Goal: Information Seeking & Learning: Learn about a topic

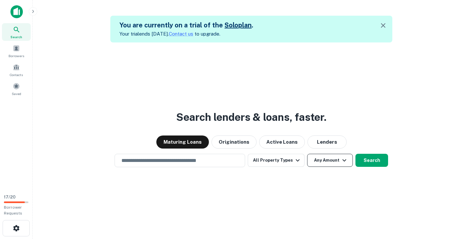
scroll to position [10, 0]
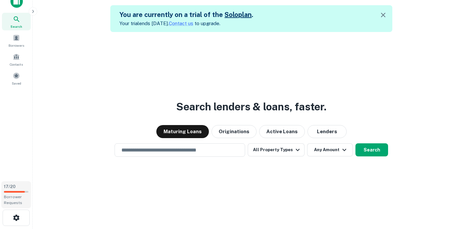
click at [11, 186] on span "17 / 20" at bounding box center [10, 186] width 12 height 5
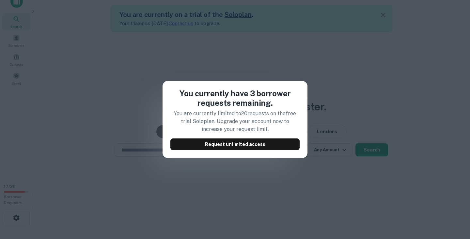
click at [71, 134] on div "You currently have 3 borrower requests remaining. You are currently limited to …" at bounding box center [235, 119] width 470 height 239
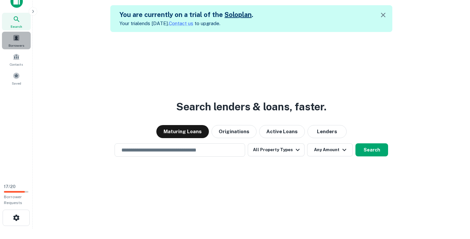
click at [20, 41] on div "Borrowers" at bounding box center [16, 41] width 29 height 18
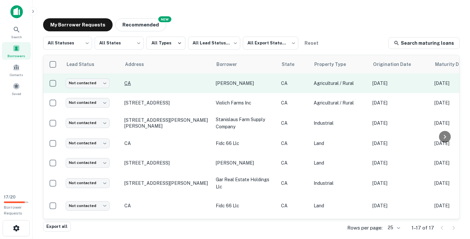
click at [129, 83] on p "CA" at bounding box center [166, 83] width 85 height 6
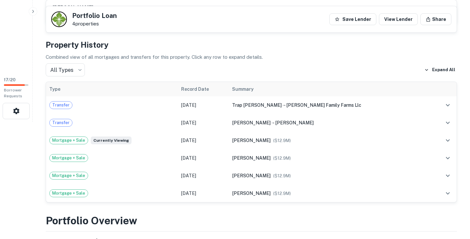
scroll to position [126, 0]
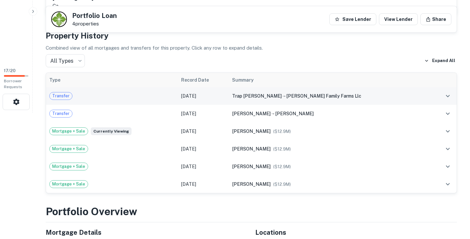
click at [378, 95] on div "trap [PERSON_NAME] → [PERSON_NAME] family farms llc" at bounding box center [329, 95] width 195 height 7
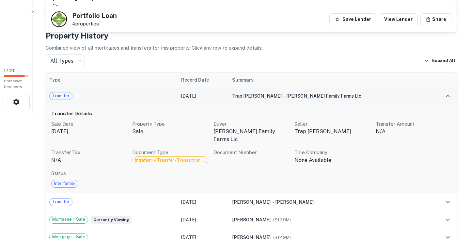
click at [368, 93] on div "trap brodie friedenbach → friedenbach family farms llc" at bounding box center [329, 95] width 195 height 7
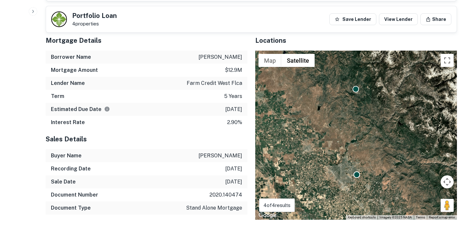
scroll to position [341, 0]
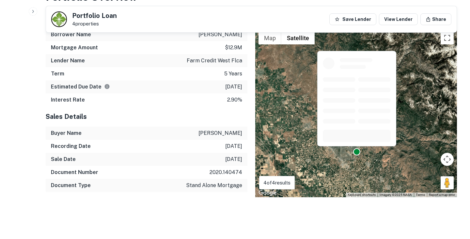
click at [359, 152] on div at bounding box center [356, 151] width 7 height 7
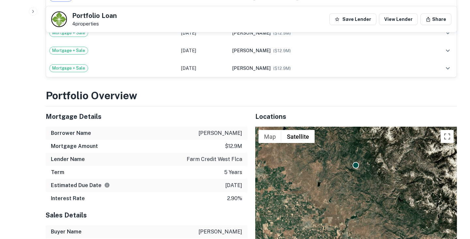
scroll to position [141, 0]
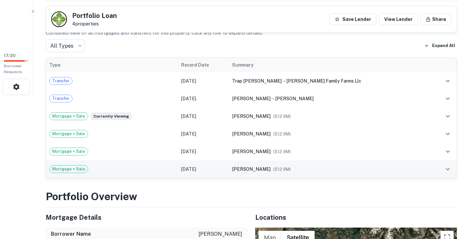
click at [344, 170] on div "friedenbach patricia s ($ 12.9M )" at bounding box center [329, 168] width 195 height 7
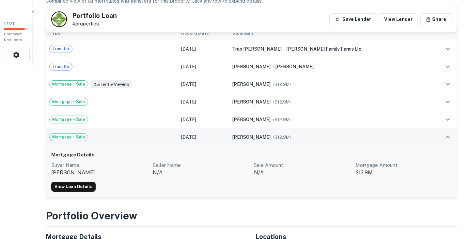
scroll to position [177, 0]
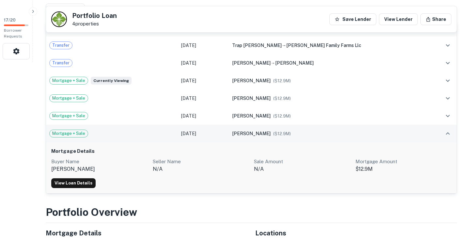
click at [332, 131] on div "friedenbach patricia s ($ 12.9M )" at bounding box center [329, 133] width 195 height 7
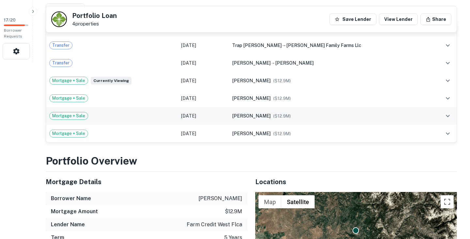
click at [330, 114] on div "friedenbach patricia s ($ 12.9M )" at bounding box center [329, 115] width 195 height 7
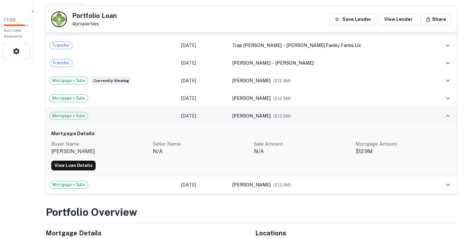
click at [330, 114] on div "friedenbach patricia s ($ 12.9M )" at bounding box center [329, 115] width 195 height 7
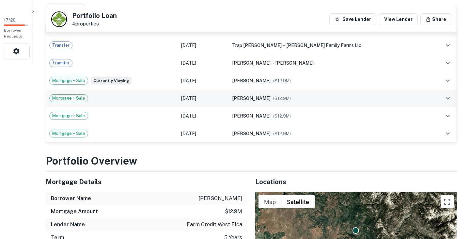
click at [328, 97] on div "friedenbach patricia s ($ 12.9M )" at bounding box center [329, 98] width 195 height 7
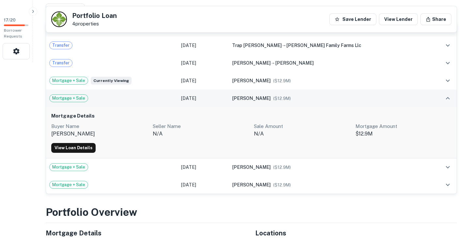
click at [328, 97] on div "friedenbach patricia s ($ 12.9M )" at bounding box center [329, 98] width 195 height 7
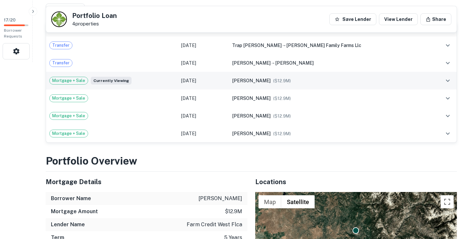
click at [328, 85] on td "friedenbach patricia s ($ 12.9M )" at bounding box center [330, 81] width 202 height 18
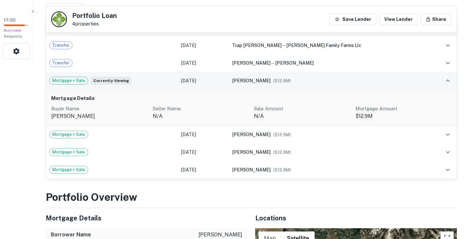
click at [328, 85] on td "friedenbach patricia s ($ 12.9M )" at bounding box center [330, 81] width 202 height 18
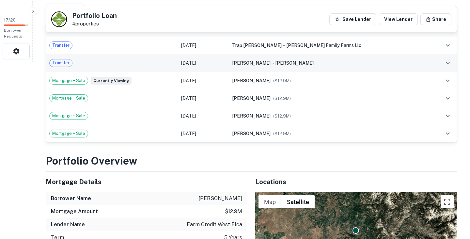
click at [328, 67] on td "friedenbach patricia s → friedenbach patricia s" at bounding box center [330, 63] width 202 height 18
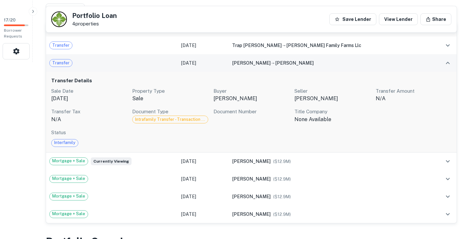
click at [328, 67] on td "friedenbach patricia s → friedenbach patricia s" at bounding box center [330, 63] width 202 height 18
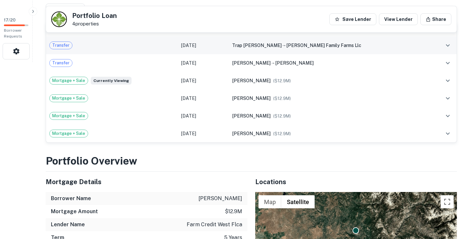
click at [374, 40] on td "trap brodie friedenbach → friedenbach family farms llc" at bounding box center [330, 46] width 202 height 18
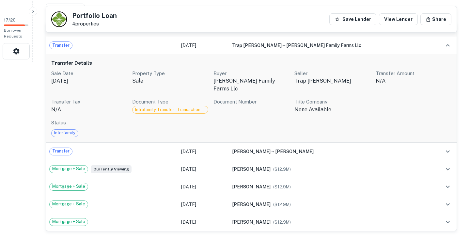
click at [343, 82] on p "trap [PERSON_NAME]" at bounding box center [332, 81] width 76 height 8
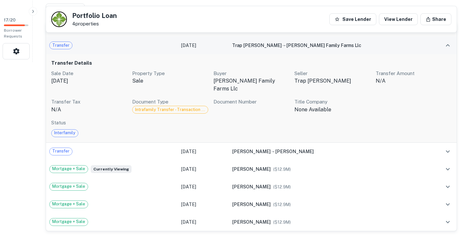
click at [401, 48] on div "trap brodie friedenbach → friedenbach family farms llc" at bounding box center [329, 45] width 195 height 7
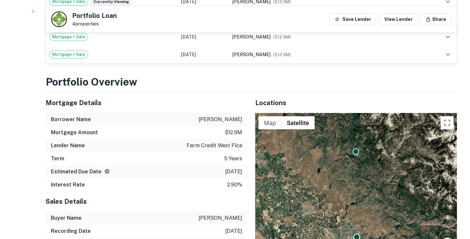
scroll to position [324, 0]
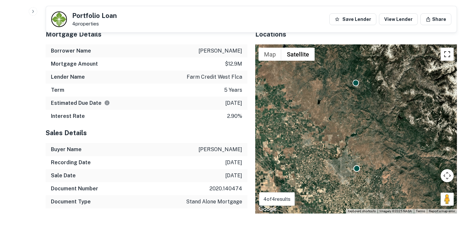
click at [449, 53] on button "Toggle fullscreen view" at bounding box center [446, 54] width 13 height 13
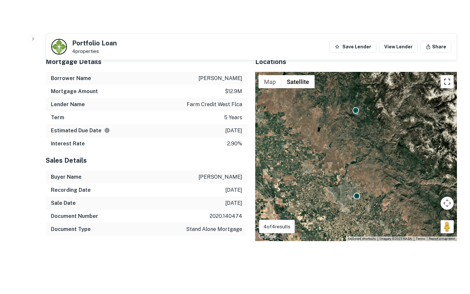
scroll to position [286, 0]
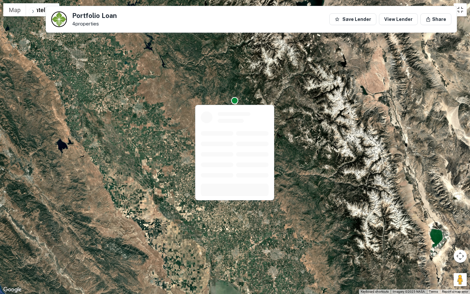
click at [235, 100] on div at bounding box center [234, 100] width 7 height 7
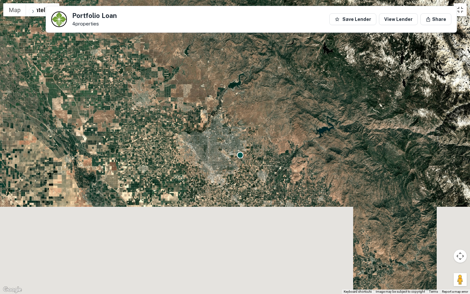
drag, startPoint x: 247, startPoint y: 179, endPoint x: 252, endPoint y: 57, distance: 121.8
click at [252, 56] on div "To activate drag with keyboard, press Alt + Enter. Once in keyboard drag state,…" at bounding box center [235, 147] width 470 height 294
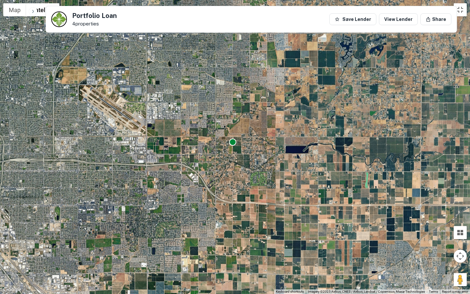
click at [232, 143] on div at bounding box center [232, 141] width 7 height 7
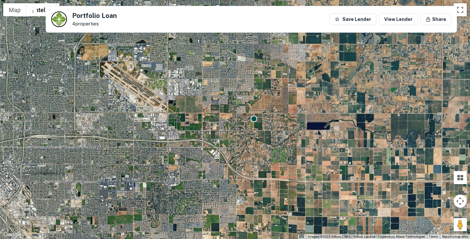
scroll to position [146, 0]
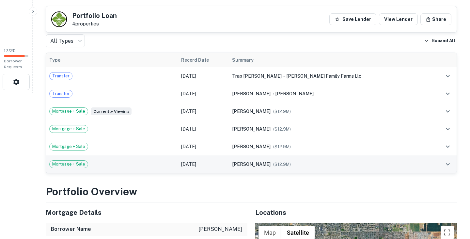
click at [355, 168] on td "friedenbach patricia s ($ 12.9M )" at bounding box center [330, 164] width 202 height 18
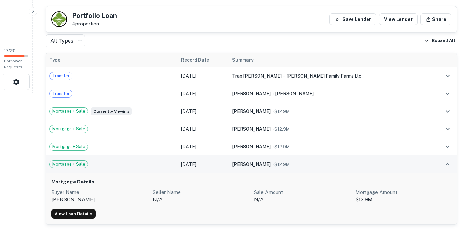
click at [355, 168] on td "friedenbach patricia s ($ 12.9M )" at bounding box center [330, 164] width 202 height 18
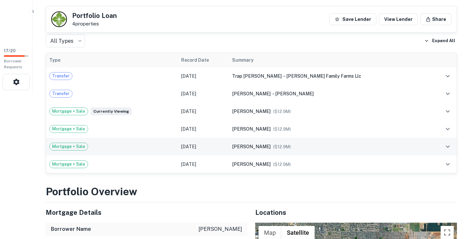
click at [343, 149] on div "friedenbach patricia s ($ 12.9M )" at bounding box center [329, 146] width 195 height 7
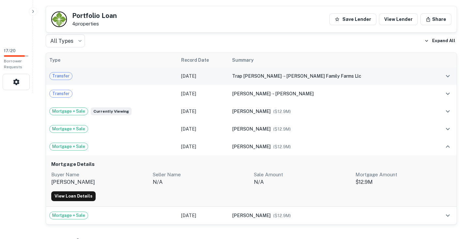
click at [148, 78] on div "Transfer" at bounding box center [111, 76] width 125 height 8
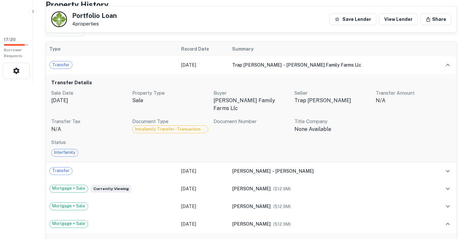
scroll to position [159, 0]
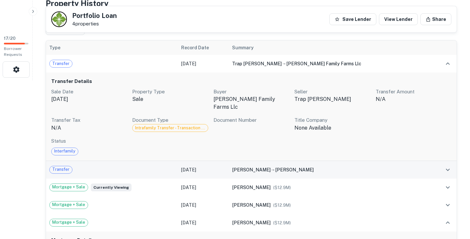
click at [164, 166] on td "Transfer" at bounding box center [112, 170] width 132 height 18
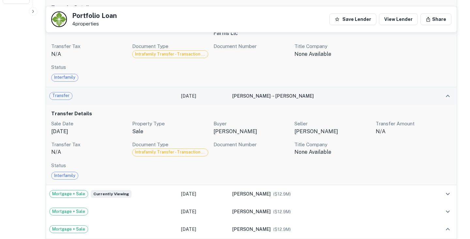
scroll to position [251, 0]
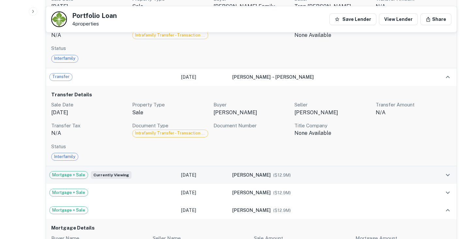
click at [165, 171] on div "Mortgage + Sale Currently viewing" at bounding box center [111, 175] width 125 height 8
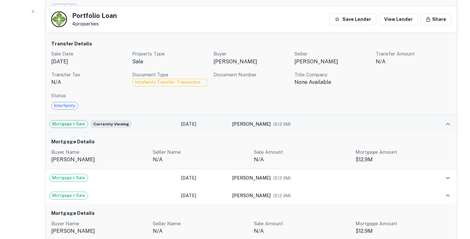
scroll to position [303, 0]
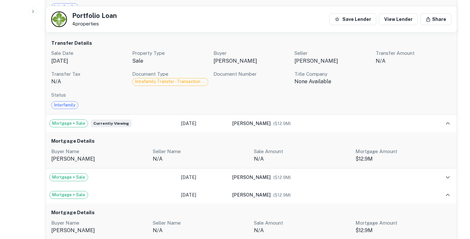
click at [163, 137] on h6 "Mortgage Details" at bounding box center [251, 141] width 400 height 8
click at [447, 132] on div "Mortgage Details Buyer Name friedenbach patricia s Seller Name n/a Sale Amount …" at bounding box center [251, 150] width 410 height 36
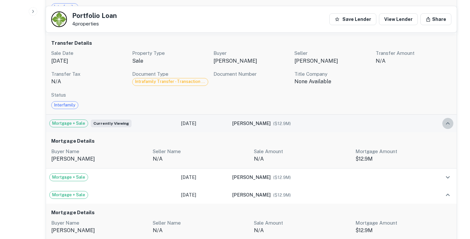
click at [447, 119] on icon "expand row" at bounding box center [448, 123] width 8 height 8
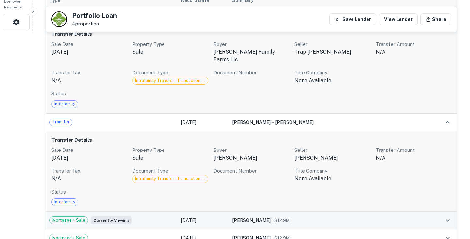
scroll to position [204, 0]
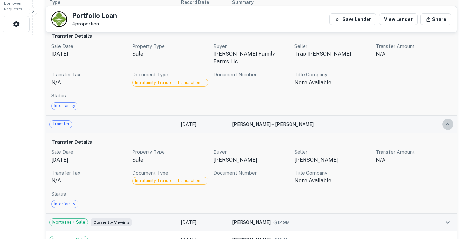
click at [446, 120] on icon "expand row" at bounding box center [448, 124] width 8 height 8
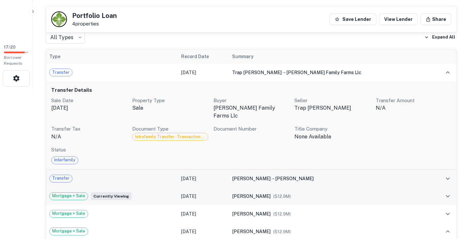
scroll to position [133, 0]
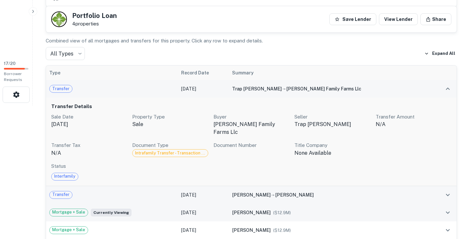
click at [446, 88] on icon "expand row" at bounding box center [448, 89] width 8 height 8
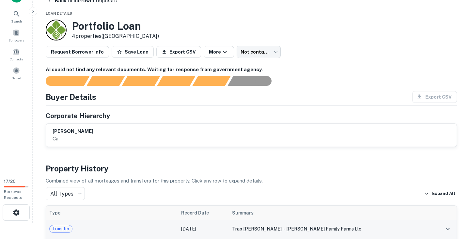
scroll to position [15, 0]
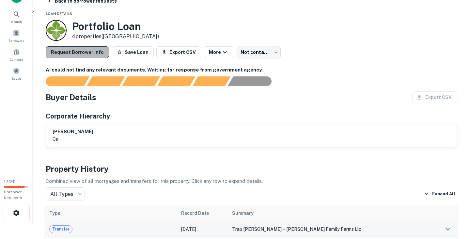
click at [89, 51] on button "Request Borrower Info" at bounding box center [77, 52] width 63 height 12
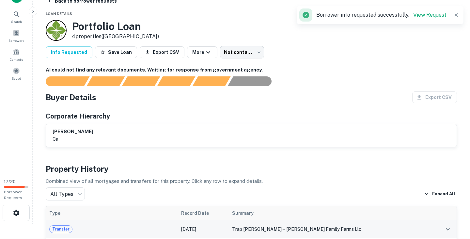
click at [437, 16] on link "View Request" at bounding box center [429, 15] width 33 height 6
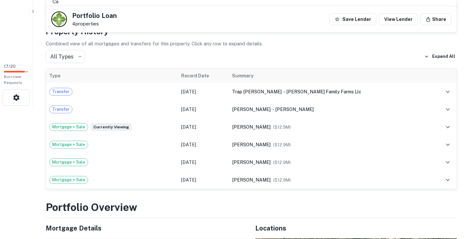
scroll to position [149, 0]
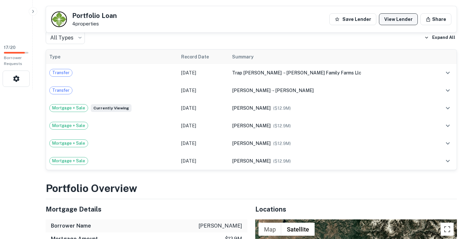
click at [399, 22] on link "View Lender" at bounding box center [398, 19] width 39 height 12
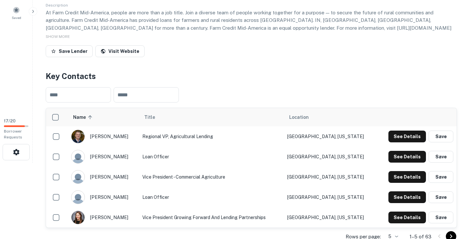
scroll to position [93, 0]
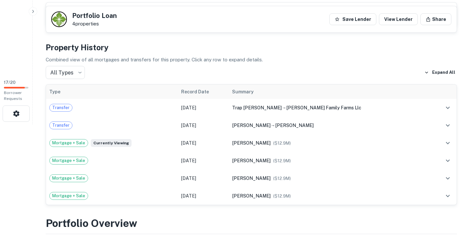
scroll to position [114, 0]
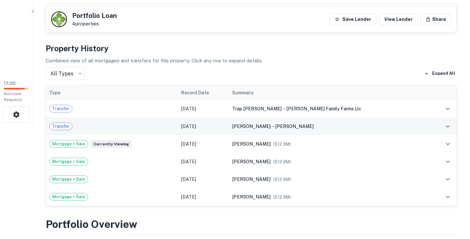
click at [424, 124] on div "[PERSON_NAME] s → [PERSON_NAME]" at bounding box center [329, 126] width 195 height 7
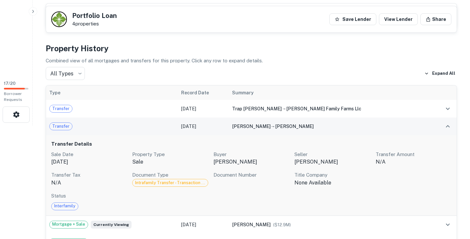
click at [424, 125] on div "friedenbach patricia s → friedenbach patricia s" at bounding box center [329, 126] width 195 height 7
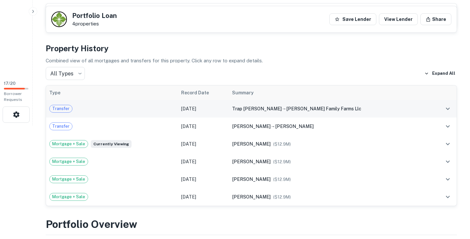
click at [407, 110] on div "trap brodie friedenbach → friedenbach family farms llc" at bounding box center [329, 108] width 195 height 7
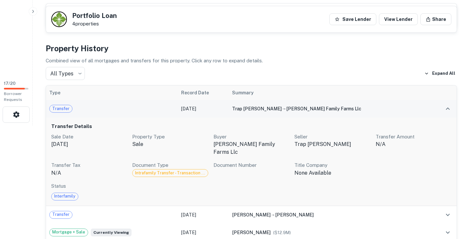
click at [407, 110] on div "trap brodie friedenbach → friedenbach family farms llc" at bounding box center [329, 108] width 195 height 7
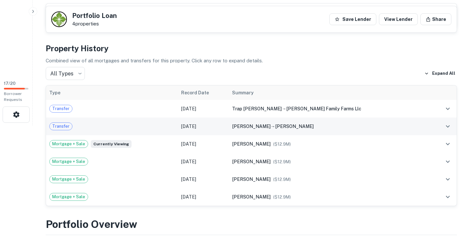
click at [393, 124] on div "friedenbach patricia s → friedenbach patricia s" at bounding box center [329, 126] width 195 height 7
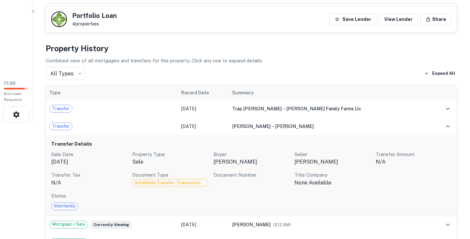
click at [357, 140] on div "Transfer Details Sale Date Dec 14, 2021 Property Type sale Buyer friedenbach pa…" at bounding box center [251, 175] width 410 height 81
click at [390, 145] on h6 "Transfer Details" at bounding box center [251, 144] width 400 height 8
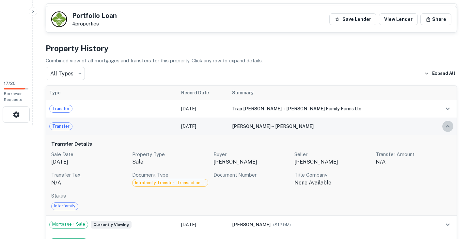
click at [447, 125] on icon "expand row" at bounding box center [448, 126] width 4 height 2
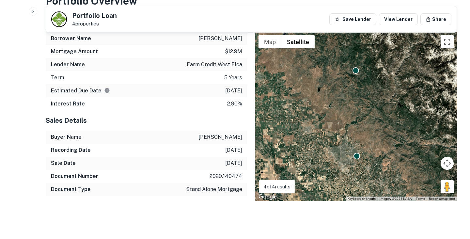
scroll to position [341, 0]
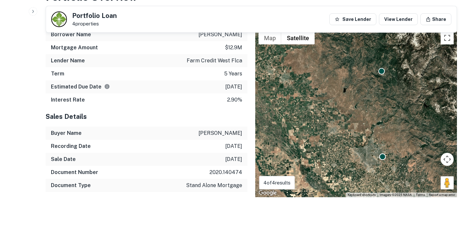
drag, startPoint x: 337, startPoint y: 147, endPoint x: 360, endPoint y: 156, distance: 25.0
click at [360, 156] on div "To activate drag with keyboard, press Alt + Enter. Once in keyboard drag state,…" at bounding box center [356, 112] width 202 height 169
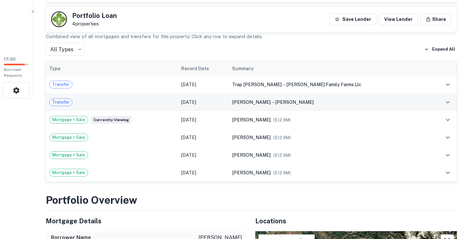
scroll to position [138, 0]
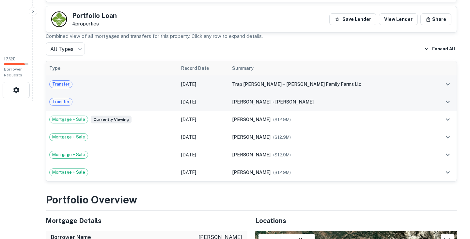
click at [372, 87] on div "trap brodie friedenbach → friedenbach family farms llc" at bounding box center [329, 84] width 195 height 7
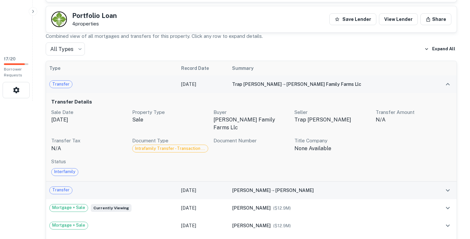
click at [372, 87] on div "trap brodie friedenbach → friedenbach family farms llc" at bounding box center [329, 84] width 195 height 7
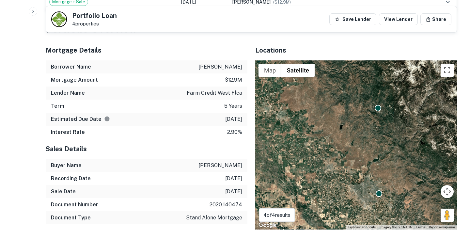
scroll to position [341, 0]
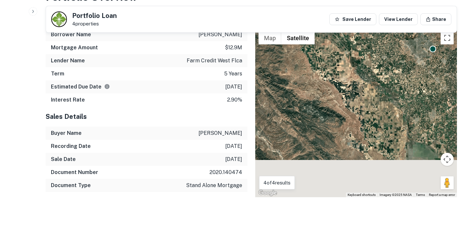
drag, startPoint x: 403, startPoint y: 144, endPoint x: 456, endPoint y: 30, distance: 125.6
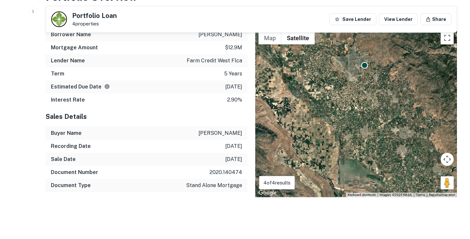
drag, startPoint x: 401, startPoint y: 106, endPoint x: 333, endPoint y: 122, distance: 69.8
click at [333, 122] on div "To activate drag with keyboard, press Alt + Enter. Once in keyboard drag state,…" at bounding box center [356, 112] width 202 height 169
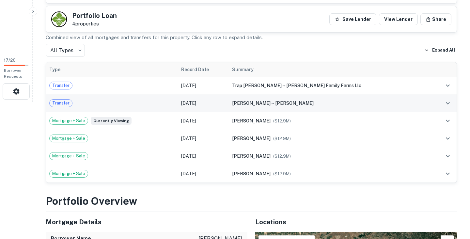
scroll to position [132, 0]
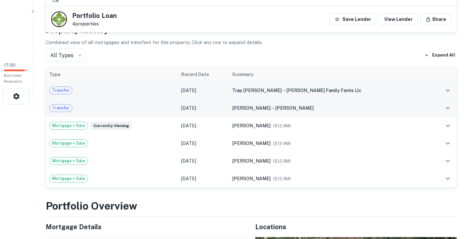
click at [362, 92] on div "trap brodie friedenbach → friedenbach family farms llc" at bounding box center [329, 90] width 195 height 7
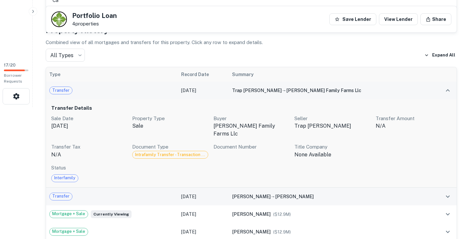
click at [379, 91] on div "trap brodie friedenbach → friedenbach family farms llc" at bounding box center [329, 90] width 195 height 7
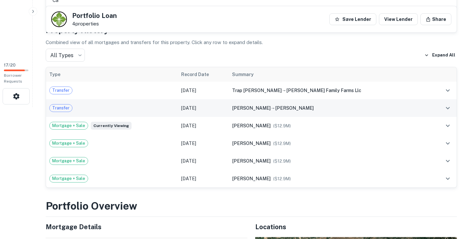
click at [359, 111] on div "friedenbach patricia s → friedenbach patricia s" at bounding box center [329, 107] width 195 height 7
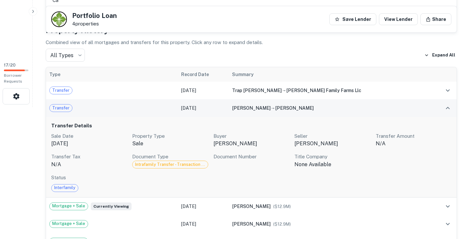
click at [359, 111] on div "friedenbach patricia s → friedenbach patricia s" at bounding box center [329, 107] width 195 height 7
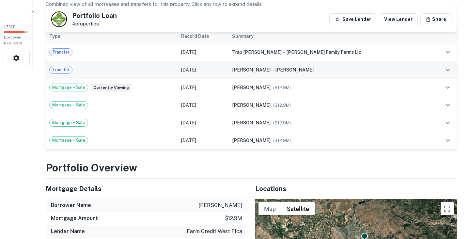
scroll to position [171, 0]
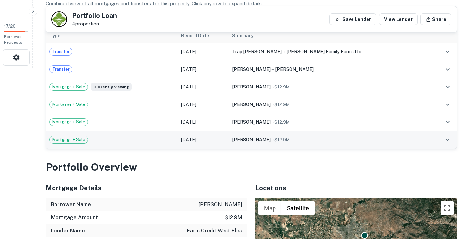
click at [323, 144] on td "friedenbach patricia s ($ 12.9M )" at bounding box center [330, 140] width 202 height 18
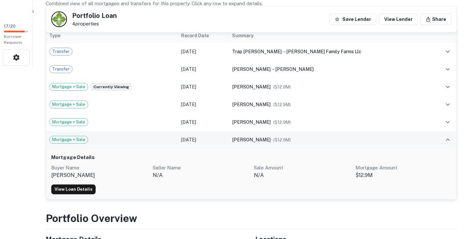
click at [323, 144] on td "friedenbach patricia s ($ 12.9M )" at bounding box center [330, 140] width 202 height 18
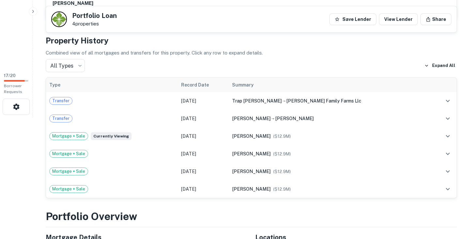
scroll to position [117, 0]
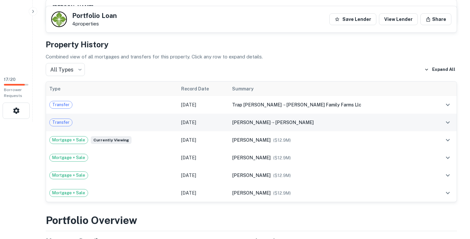
click at [368, 118] on td "friedenbach patricia s → friedenbach patricia s" at bounding box center [330, 123] width 202 height 18
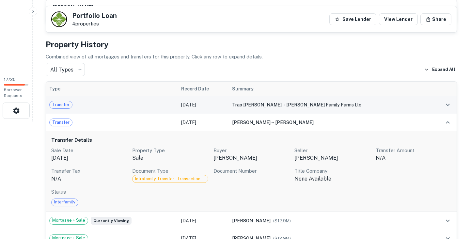
click at [395, 102] on div "trap brodie friedenbach → friedenbach family farms llc" at bounding box center [329, 104] width 195 height 7
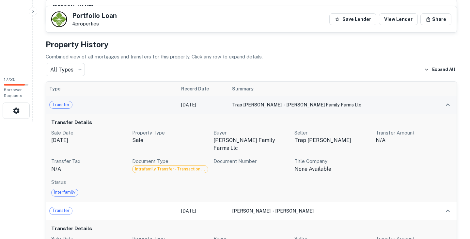
click at [395, 102] on div "trap brodie friedenbach → friedenbach family farms llc" at bounding box center [329, 104] width 195 height 7
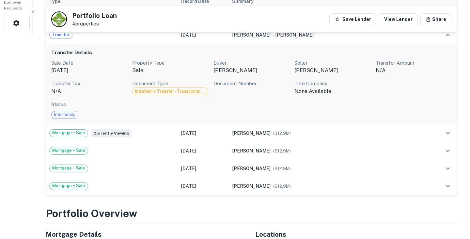
scroll to position [207, 0]
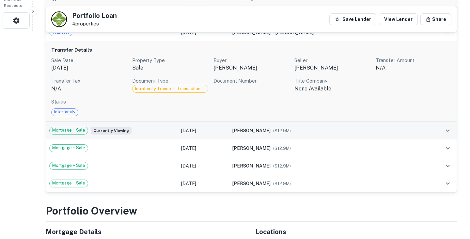
click at [311, 132] on div "friedenbach patricia s ($ 12.9M )" at bounding box center [329, 130] width 195 height 7
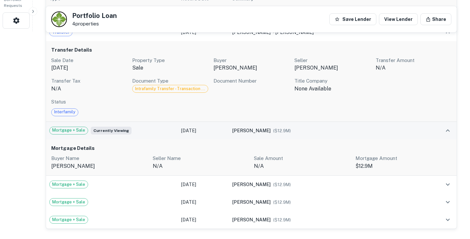
click at [337, 132] on div "friedenbach patricia s ($ 12.9M )" at bounding box center [329, 130] width 195 height 7
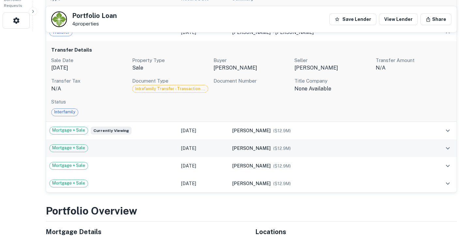
click at [342, 145] on div "friedenbach patricia s ($ 12.9M )" at bounding box center [329, 148] width 195 height 7
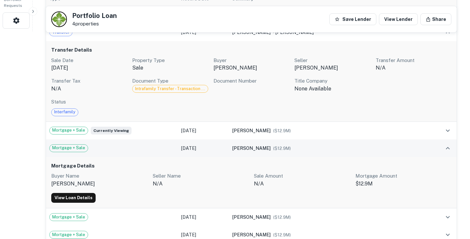
click at [342, 145] on div "friedenbach patricia s ($ 12.9M )" at bounding box center [329, 148] width 195 height 7
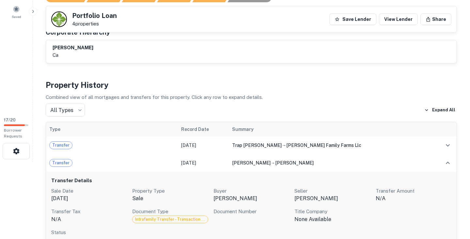
scroll to position [141, 0]
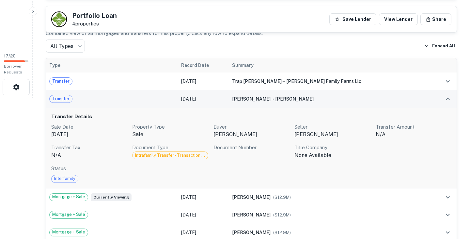
click at [348, 100] on div "friedenbach patricia s → friedenbach patricia s" at bounding box center [329, 98] width 195 height 7
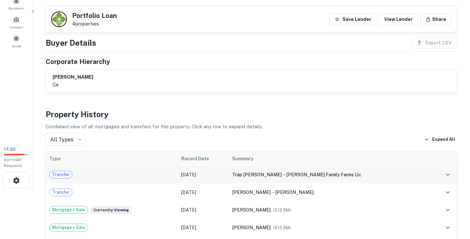
scroll to position [0, 0]
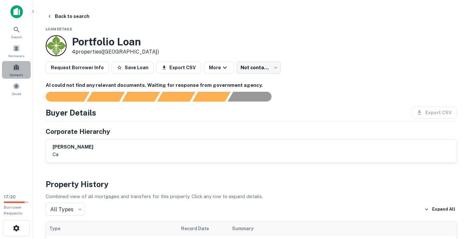
click at [18, 69] on span at bounding box center [16, 67] width 7 height 7
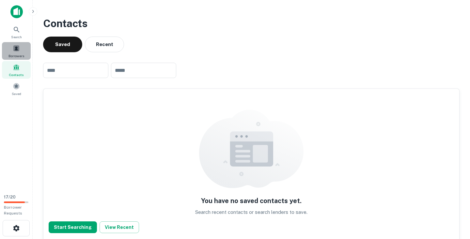
click at [18, 47] on span at bounding box center [16, 48] width 7 height 7
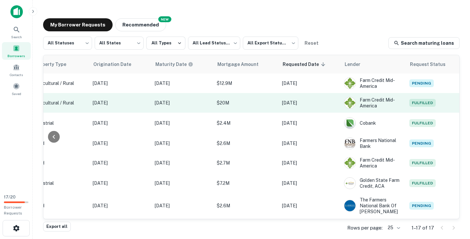
scroll to position [0, 285]
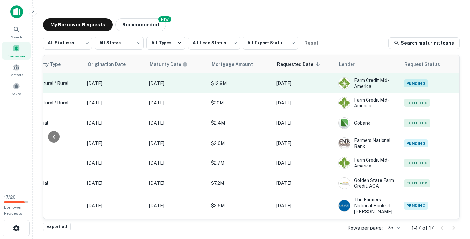
click at [242, 86] on p "$12.9M" at bounding box center [240, 83] width 59 height 7
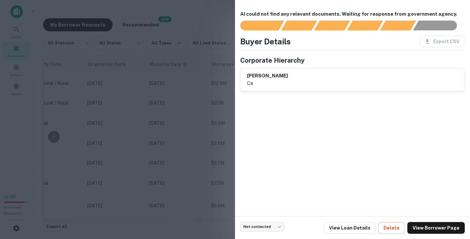
click at [183, 93] on div at bounding box center [235, 119] width 470 height 239
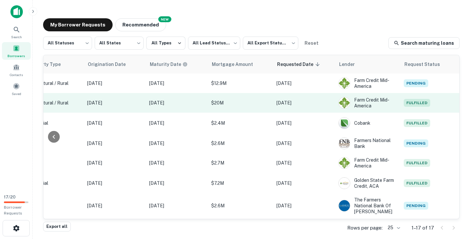
scroll to position [0, 0]
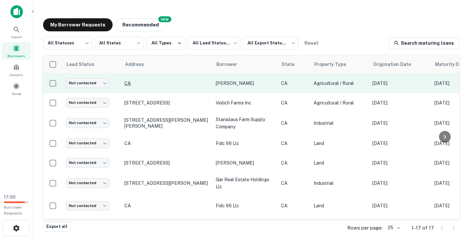
click at [129, 84] on p "CA" at bounding box center [166, 83] width 85 height 6
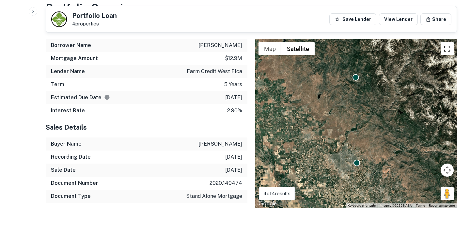
click at [449, 48] on button "Toggle fullscreen view" at bounding box center [446, 48] width 13 height 13
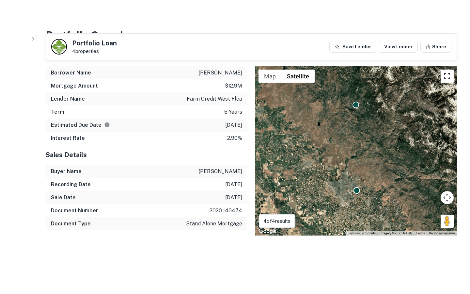
scroll to position [286, 0]
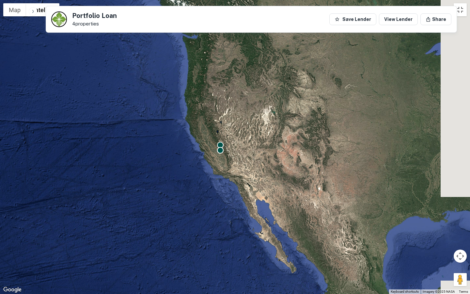
drag, startPoint x: 363, startPoint y: 154, endPoint x: 253, endPoint y: 155, distance: 109.3
click at [253, 155] on div "To activate drag with keyboard, press Alt + Enter. Once in keyboard drag state,…" at bounding box center [235, 147] width 470 height 294
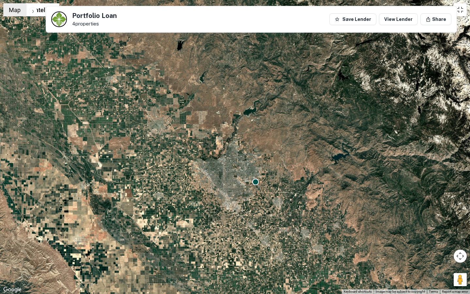
click at [8, 12] on button "Map" at bounding box center [14, 9] width 23 height 13
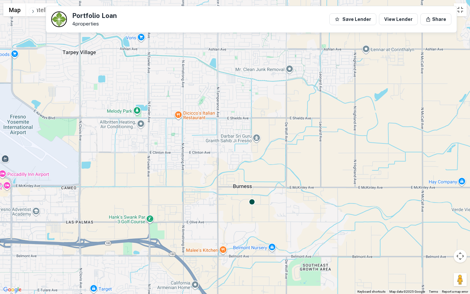
drag, startPoint x: 265, startPoint y: 214, endPoint x: 265, endPoint y: 166, distance: 48.3
click at [265, 165] on div "To activate drag with keyboard, press Alt + Enter. Once in keyboard drag state,…" at bounding box center [235, 147] width 470 height 294
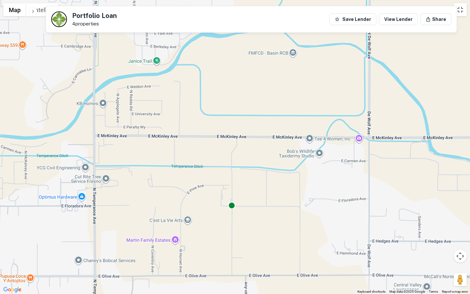
click at [233, 206] on div at bounding box center [231, 205] width 7 height 7
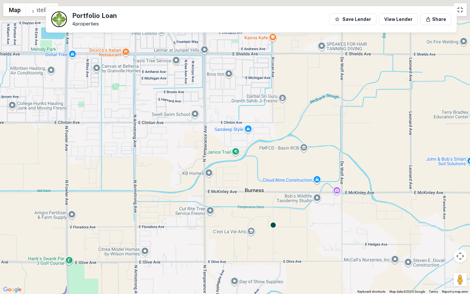
drag, startPoint x: 173, startPoint y: 164, endPoint x: 256, endPoint y: 208, distance: 94.3
click at [255, 209] on div "To activate drag with keyboard, press Alt + Enter. Once in keyboard drag state,…" at bounding box center [235, 147] width 470 height 294
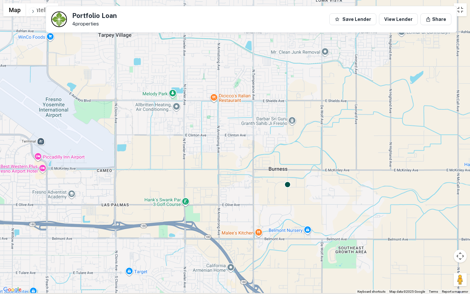
drag, startPoint x: 196, startPoint y: 185, endPoint x: 214, endPoint y: 153, distance: 36.8
click at [215, 153] on div "To activate drag with keyboard, press Alt + Enter. Once in keyboard drag state,…" at bounding box center [235, 147] width 470 height 294
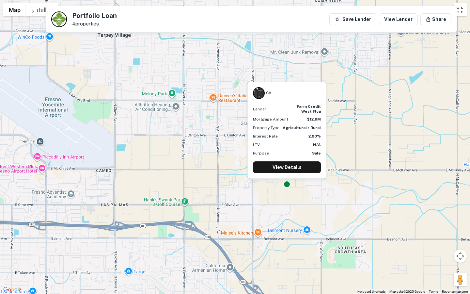
click at [288, 184] on div at bounding box center [286, 183] width 7 height 7
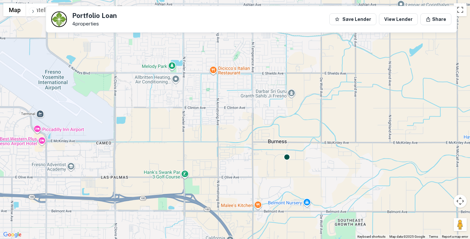
scroll to position [284, 0]
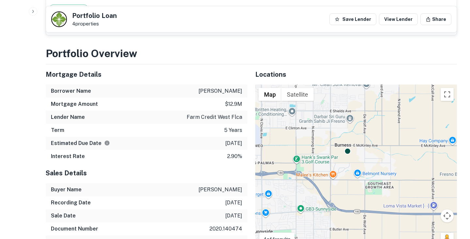
drag, startPoint x: 380, startPoint y: 165, endPoint x: 329, endPoint y: 118, distance: 68.8
click at [329, 118] on div "To activate drag with keyboard, press Alt + Enter. Once in keyboard drag state,…" at bounding box center [356, 168] width 202 height 169
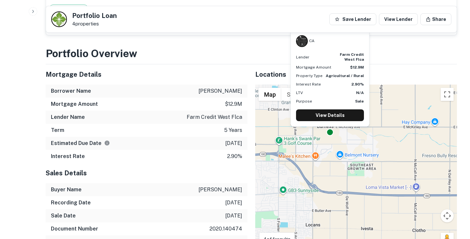
click at [331, 133] on div at bounding box center [329, 132] width 7 height 7
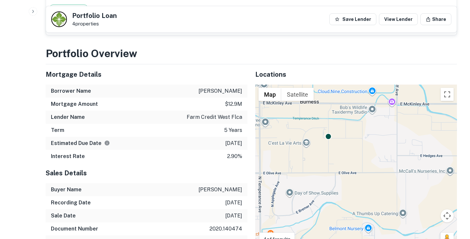
drag, startPoint x: 330, startPoint y: 137, endPoint x: 339, endPoint y: 151, distance: 16.8
click at [339, 153] on div "To activate drag with keyboard, press Alt + Enter. Once in keyboard drag state,…" at bounding box center [356, 168] width 202 height 169
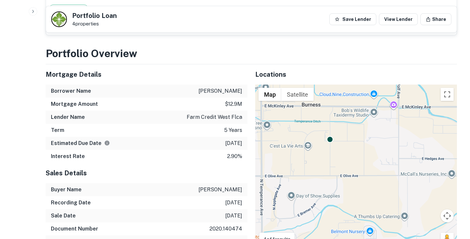
scroll to position [290, 0]
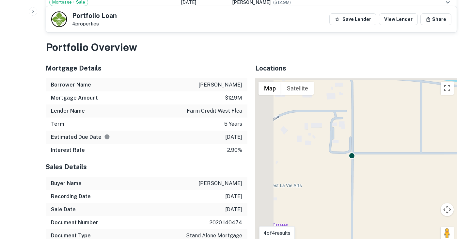
drag, startPoint x: 324, startPoint y: 137, endPoint x: 356, endPoint y: 184, distance: 56.6
click at [357, 187] on div "To activate drag with keyboard, press Alt + Enter. Once in keyboard drag state,…" at bounding box center [356, 162] width 202 height 169
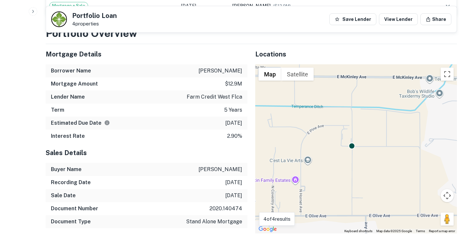
scroll to position [313, 0]
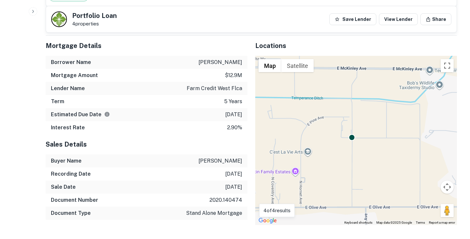
click at [454, 64] on div "To activate drag with keyboard, press Alt + Enter. Once in keyboard drag state,…" at bounding box center [356, 140] width 202 height 169
click at [450, 66] on button "Toggle fullscreen view" at bounding box center [446, 65] width 13 height 13
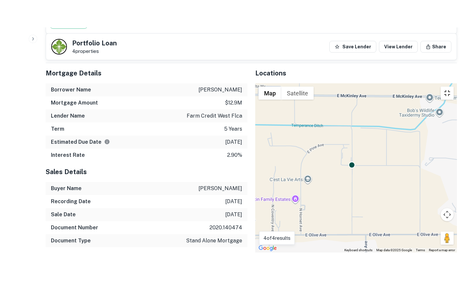
scroll to position [286, 0]
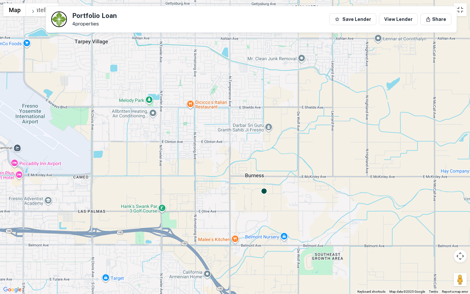
drag, startPoint x: 398, startPoint y: 193, endPoint x: 291, endPoint y: 201, distance: 107.3
click at [291, 201] on div "To activate drag with keyboard, press Alt + Enter. Once in keyboard drag state,…" at bounding box center [235, 147] width 470 height 294
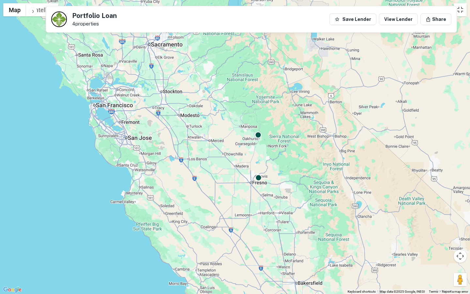
drag, startPoint x: 313, startPoint y: 211, endPoint x: 280, endPoint y: 186, distance: 41.0
click at [281, 189] on div "To activate drag with keyboard, press Alt + Enter. Once in keyboard drag state,…" at bounding box center [235, 147] width 470 height 294
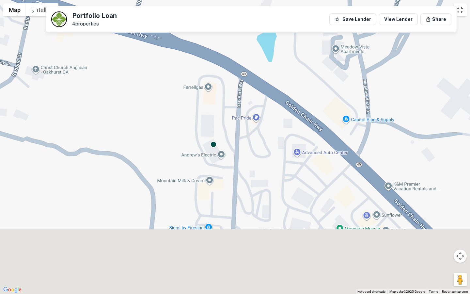
drag, startPoint x: 222, startPoint y: 218, endPoint x: 239, endPoint y: 134, distance: 85.2
click at [240, 133] on div "To activate drag with keyboard, press Alt + Enter. Once in keyboard drag state,…" at bounding box center [235, 147] width 470 height 294
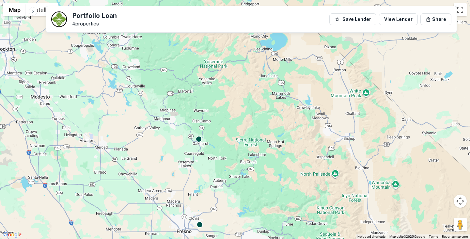
scroll to position [67, 0]
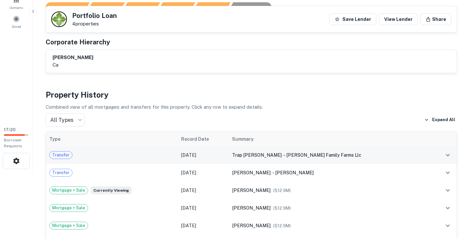
click at [362, 159] on td "trap [PERSON_NAME] → [PERSON_NAME] family farms llc" at bounding box center [330, 155] width 202 height 18
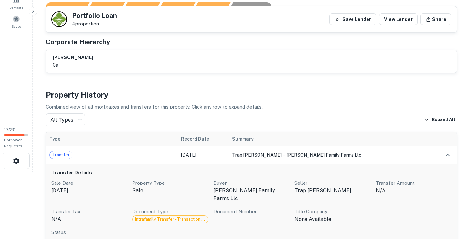
scroll to position [114, 0]
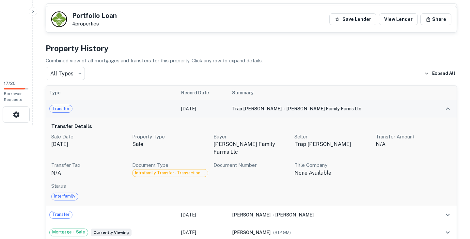
click at [380, 116] on td "trap [PERSON_NAME] → [PERSON_NAME] family farms llc" at bounding box center [330, 109] width 202 height 18
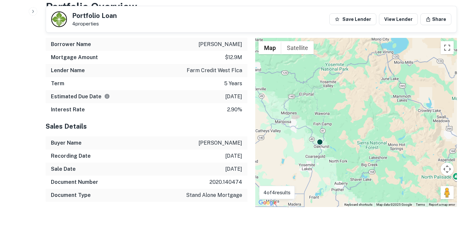
scroll to position [341, 0]
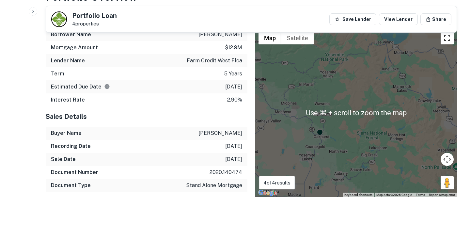
click at [446, 38] on button "Toggle fullscreen view" at bounding box center [446, 37] width 13 height 13
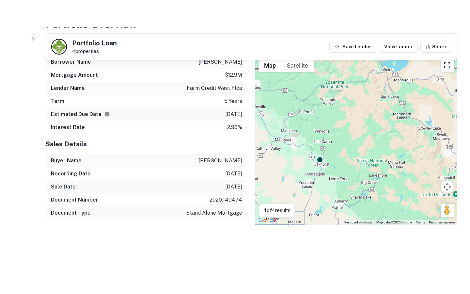
scroll to position [286, 0]
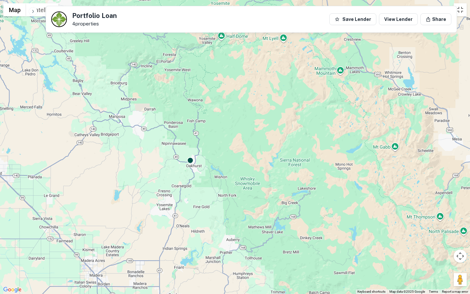
drag, startPoint x: 192, startPoint y: 177, endPoint x: 202, endPoint y: 177, distance: 10.1
click at [202, 177] on div "To activate drag with keyboard, press Alt + Enter. Once in keyboard drag state,…" at bounding box center [235, 147] width 470 height 294
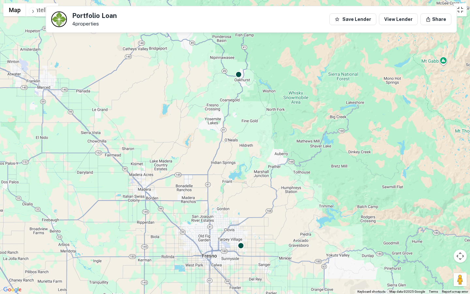
drag, startPoint x: 120, startPoint y: 201, endPoint x: 159, endPoint y: 114, distance: 96.1
click at [159, 114] on div "To activate drag with keyboard, press Alt + Enter. Once in keyboard drag state,…" at bounding box center [235, 147] width 470 height 294
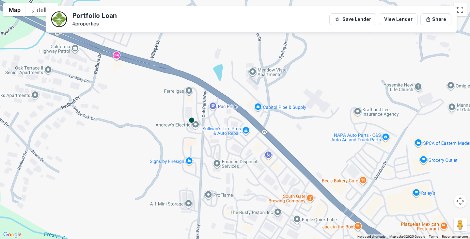
scroll to position [135, 0]
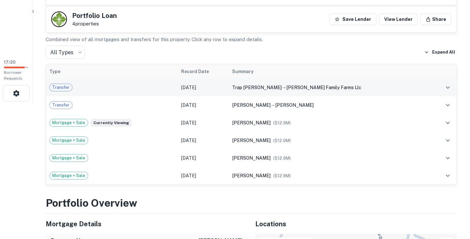
click at [384, 85] on div "trap [PERSON_NAME] → [PERSON_NAME] family farms llc" at bounding box center [329, 87] width 195 height 7
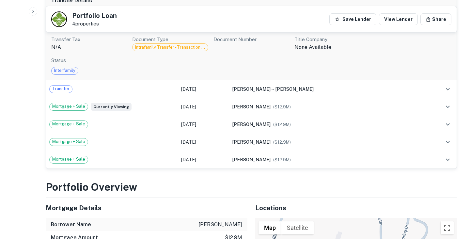
scroll to position [239, 0]
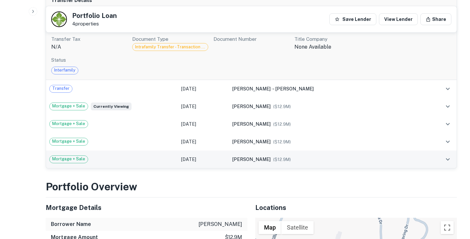
click at [313, 155] on td "friedenbach patricia s ($ 12.9M )" at bounding box center [330, 159] width 202 height 18
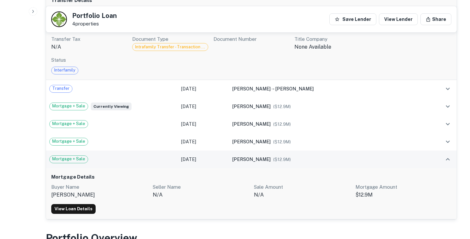
click at [313, 155] on td "friedenbach patricia s ($ 12.9M )" at bounding box center [330, 159] width 202 height 18
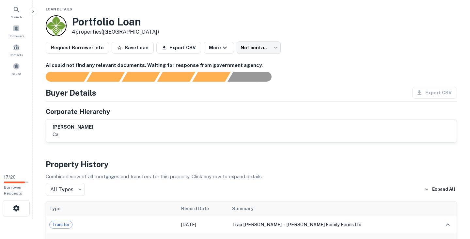
scroll to position [5, 0]
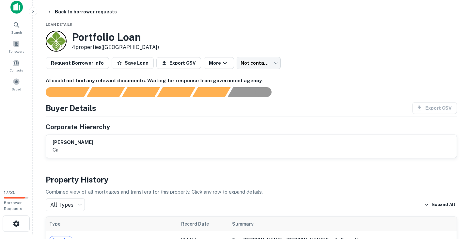
click at [212, 149] on div "friedenbach patricia s ca" at bounding box center [251, 146] width 397 height 15
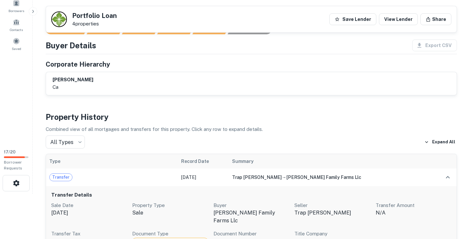
scroll to position [0, 0]
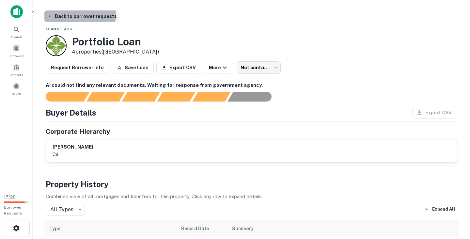
click at [49, 14] on icon "button" at bounding box center [49, 16] width 5 height 5
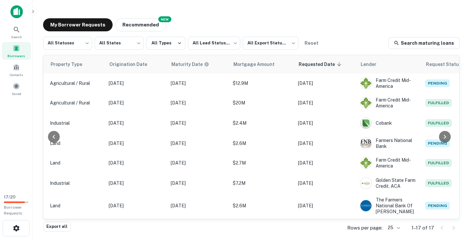
scroll to position [0, 285]
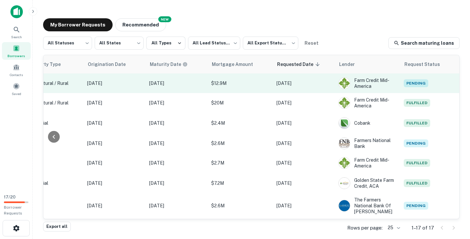
click at [256, 84] on p "$12.9M" at bounding box center [240, 83] width 59 height 7
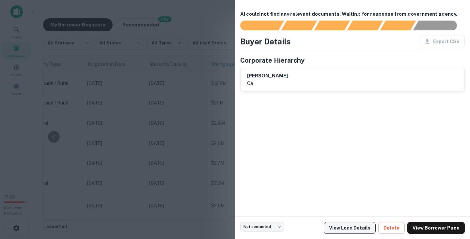
click at [364, 226] on link "View Loan Details" at bounding box center [350, 228] width 52 height 12
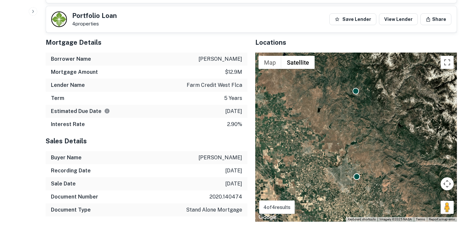
scroll to position [313, 0]
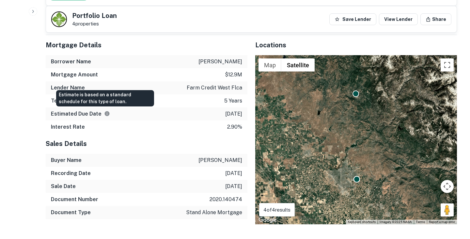
click at [105, 114] on icon "Estimate is based on a standard schedule for this type of loan." at bounding box center [107, 113] width 5 height 5
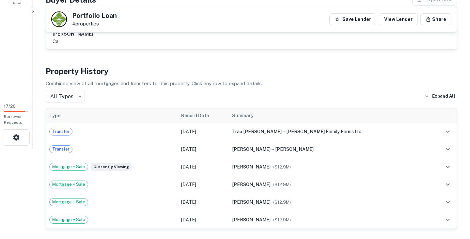
scroll to position [0, 0]
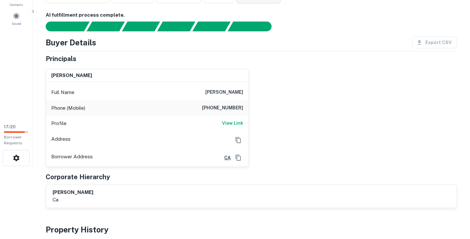
scroll to position [71, 0]
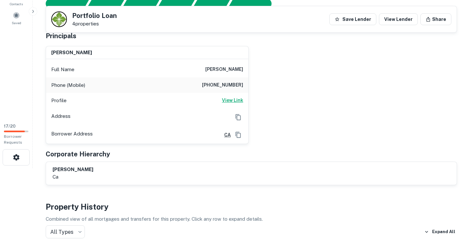
click at [234, 100] on h6 "View Link" at bounding box center [232, 100] width 21 height 7
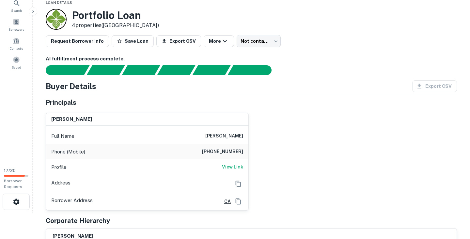
scroll to position [21, 0]
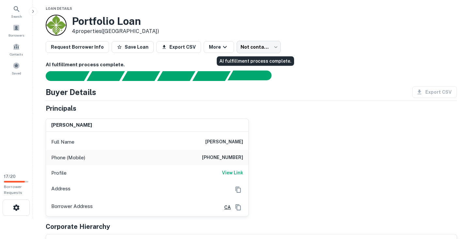
click at [250, 73] on div "AI fulfillment process complete." at bounding box center [246, 75] width 38 height 10
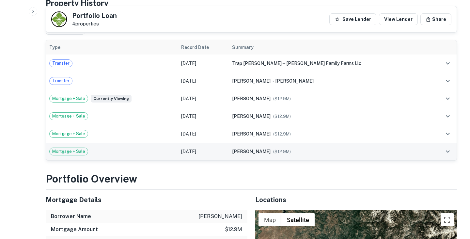
scroll to position [275, 0]
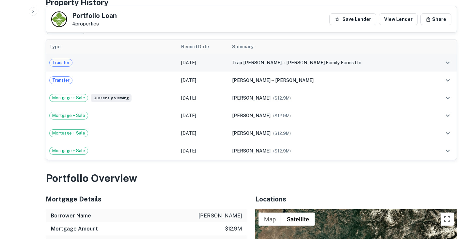
click at [137, 61] on div "Transfer" at bounding box center [111, 63] width 125 height 8
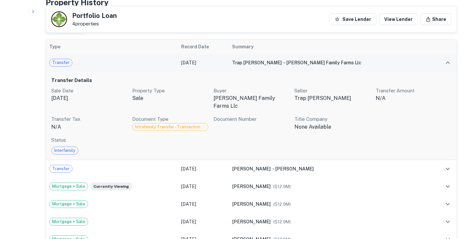
click at [137, 61] on div "Transfer" at bounding box center [111, 63] width 125 height 8
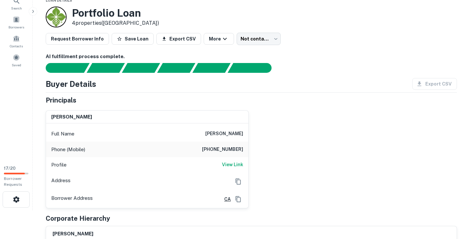
scroll to position [27, 0]
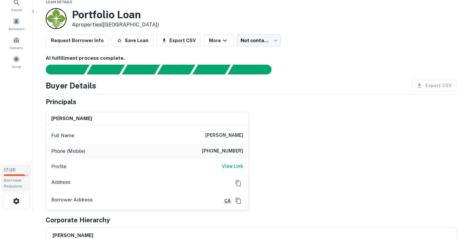
click at [15, 173] on div "17 / 20 Borrower Requests" at bounding box center [16, 177] width 30 height 27
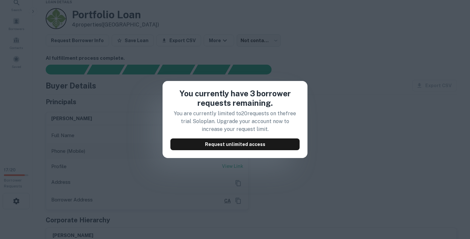
click at [84, 104] on div "You currently have 3 borrower requests remaining. You are currently limited to …" at bounding box center [235, 119] width 470 height 239
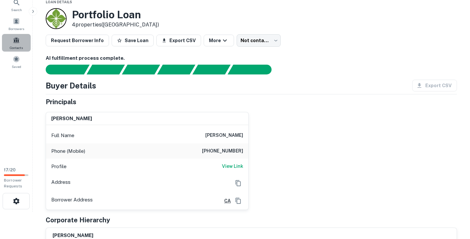
click at [20, 43] on div "Contacts" at bounding box center [16, 43] width 29 height 18
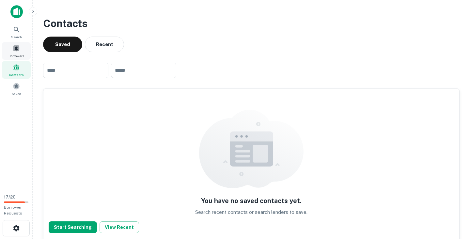
click at [20, 42] on div "Borrowers" at bounding box center [16, 51] width 29 height 18
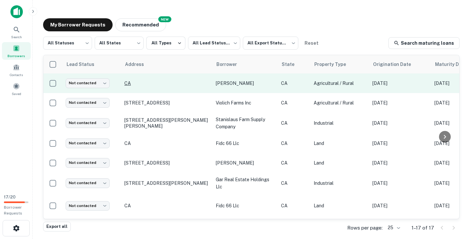
click at [191, 85] on p "CA" at bounding box center [166, 83] width 85 height 6
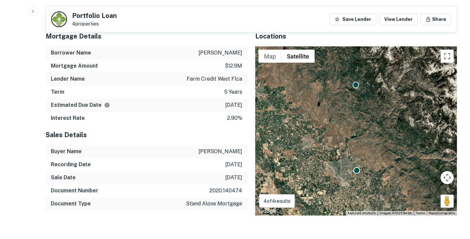
scroll to position [438, 0]
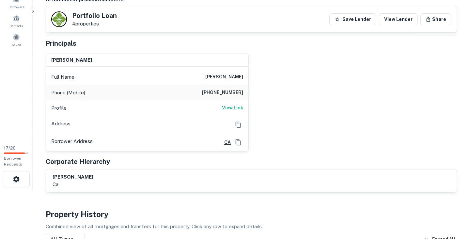
scroll to position [47, 0]
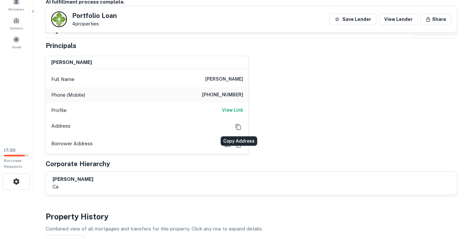
click at [238, 126] on icon "Copy Address" at bounding box center [238, 127] width 7 height 7
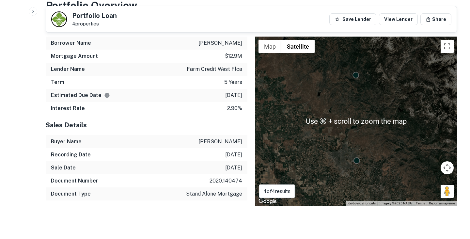
scroll to position [442, 0]
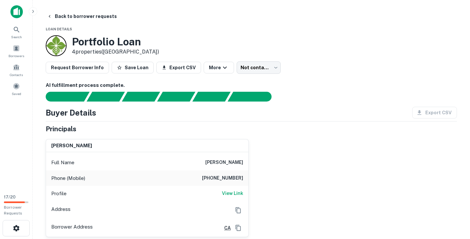
click at [282, 132] on div "Principals" at bounding box center [251, 129] width 411 height 10
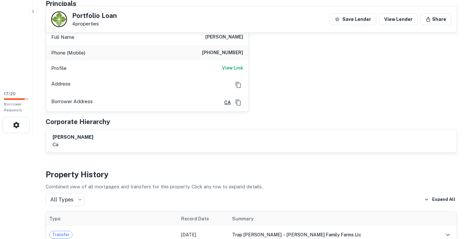
scroll to position [103, 0]
click at [291, 81] on div "patricia friedenbach Full Name patricia friedenbach Phone (Mobile) (650) 464-31…" at bounding box center [248, 59] width 416 height 103
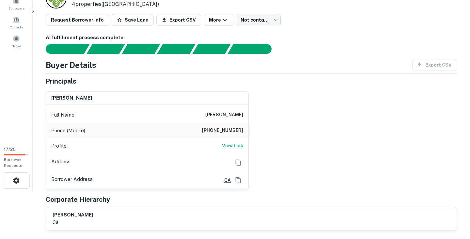
scroll to position [0, 0]
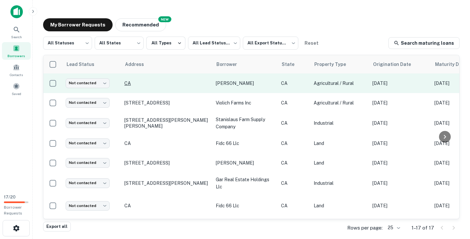
click at [140, 81] on p "CA" at bounding box center [166, 83] width 85 height 6
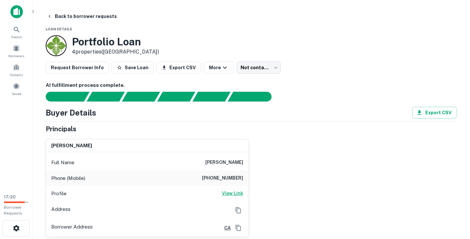
click at [234, 194] on h6 "View Link" at bounding box center [232, 193] width 21 height 7
click at [52, 17] on icon "button" at bounding box center [49, 16] width 5 height 5
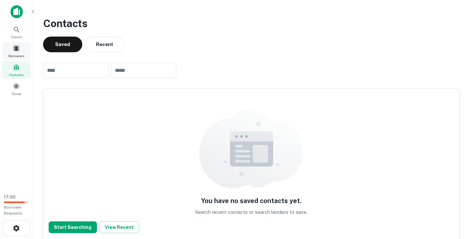
click at [17, 50] on span at bounding box center [16, 48] width 7 height 7
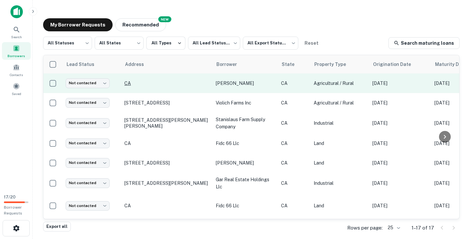
click at [132, 83] on p "CA" at bounding box center [166, 83] width 85 height 6
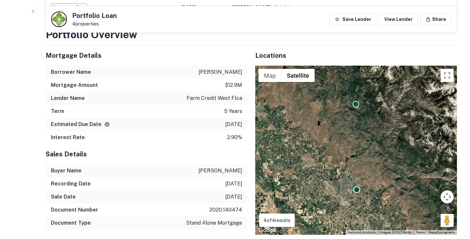
scroll to position [413, 0]
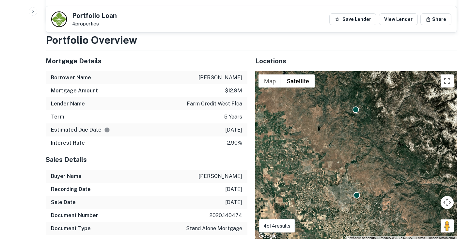
click at [236, 129] on p "[DATE]" at bounding box center [233, 130] width 17 height 8
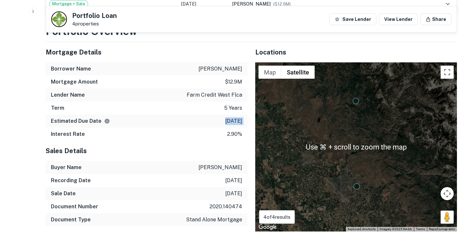
scroll to position [425, 0]
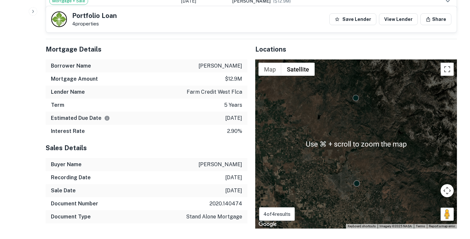
click at [159, 148] on h5 "Sales Details" at bounding box center [147, 148] width 202 height 10
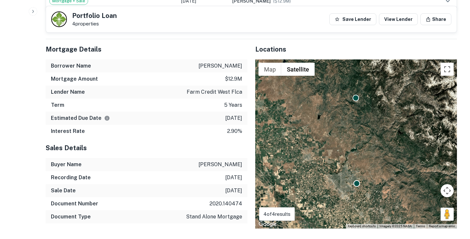
click at [355, 190] on div "To activate drag with keyboard, press Alt + Enter. Once in keyboard drag state,…" at bounding box center [356, 143] width 202 height 169
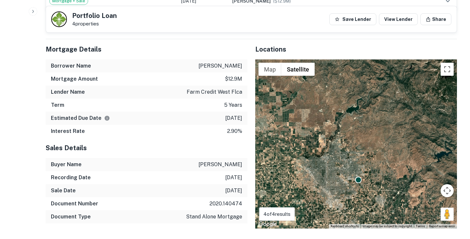
click at [355, 190] on div "To activate drag with keyboard, press Alt + Enter. Once in keyboard drag state,…" at bounding box center [356, 143] width 202 height 169
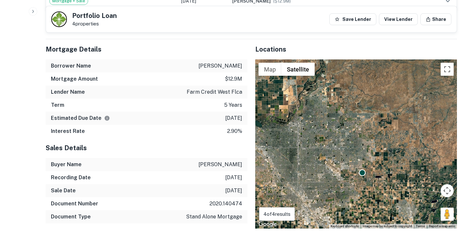
click at [355, 190] on div "To activate drag with keyboard, press Alt + Enter. Once in keyboard drag state,…" at bounding box center [356, 143] width 202 height 169
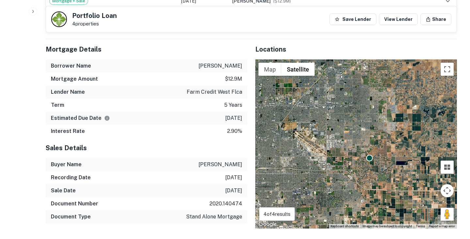
click at [372, 179] on div "To activate drag with keyboard, press Alt + Enter. Once in keyboard drag state,…" at bounding box center [356, 143] width 202 height 169
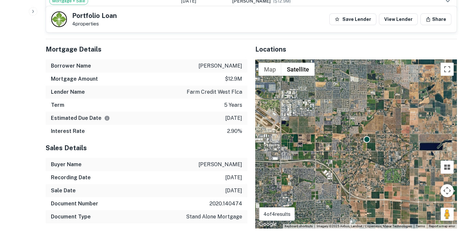
click at [361, 156] on div "To activate drag with keyboard, press Alt + Enter. Once in keyboard drag state,…" at bounding box center [356, 143] width 202 height 169
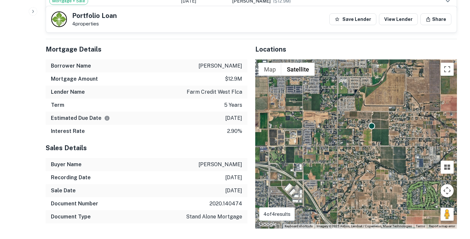
click at [377, 142] on div "To activate drag with keyboard, press Alt + Enter. Once in keyboard drag state,…" at bounding box center [356, 143] width 202 height 169
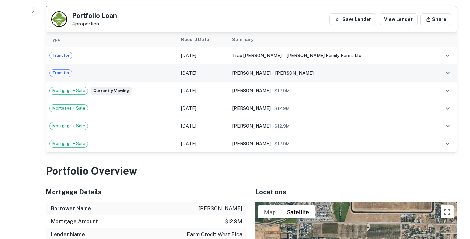
scroll to position [280, 0]
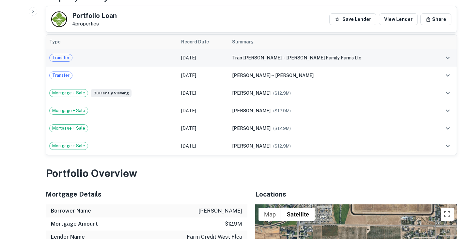
click at [291, 57] on div "trap [PERSON_NAME] → [PERSON_NAME] family farms llc" at bounding box center [329, 57] width 195 height 7
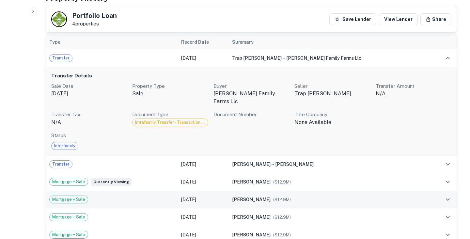
scroll to position [265, 0]
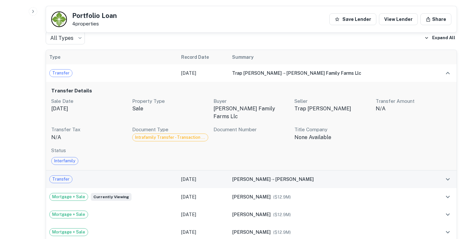
click at [262, 176] on span "[PERSON_NAME]" at bounding box center [251, 178] width 38 height 5
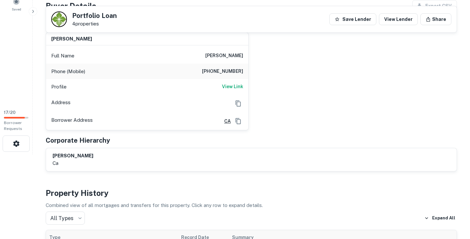
scroll to position [0, 0]
